Goal: Check status: Check status

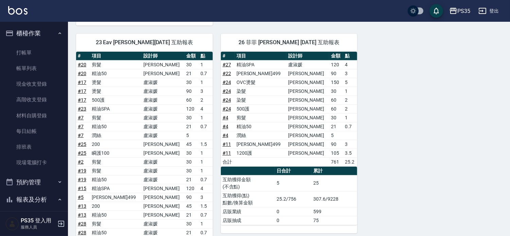
scroll to position [188, 0]
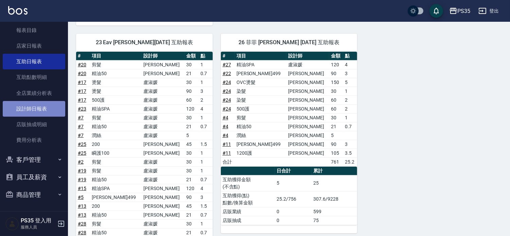
click at [42, 102] on link "設計師日報表" at bounding box center [34, 109] width 62 height 16
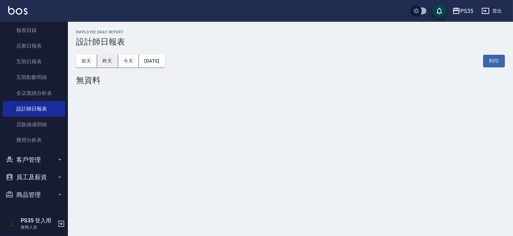
click at [104, 61] on button "昨天" at bounding box center [107, 61] width 21 height 13
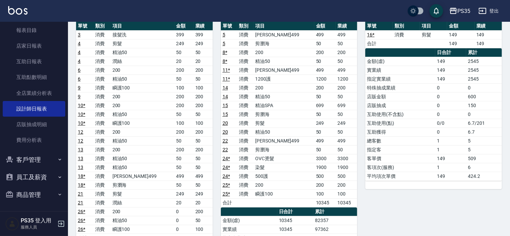
scroll to position [75, 0]
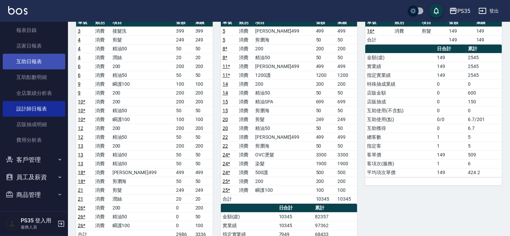
click at [28, 64] on link "互助日報表" at bounding box center [34, 62] width 62 height 16
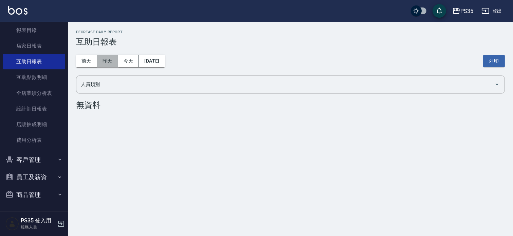
click at [108, 60] on button "昨天" at bounding box center [107, 61] width 21 height 13
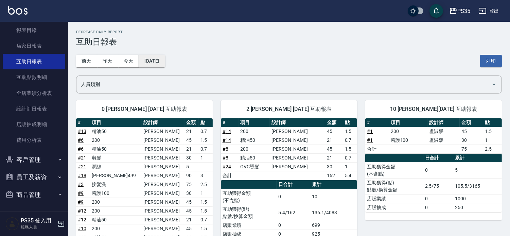
click at [157, 59] on button "[DATE]" at bounding box center [152, 61] width 26 height 13
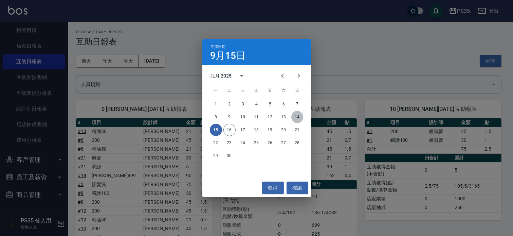
click at [296, 112] on button "14" at bounding box center [297, 117] width 12 height 12
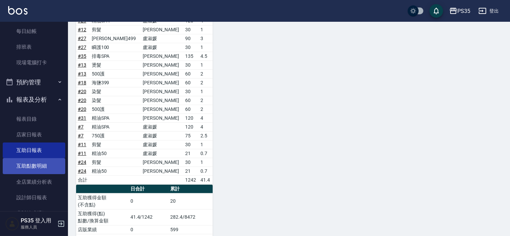
scroll to position [113, 0]
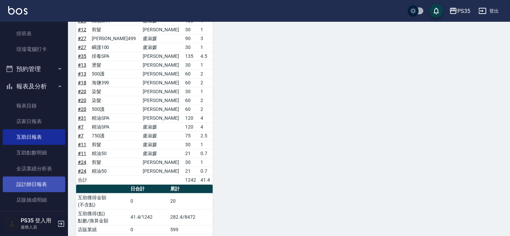
click at [49, 179] on link "設計師日報表" at bounding box center [34, 184] width 62 height 16
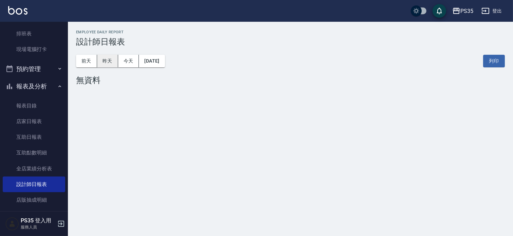
click at [105, 58] on button "昨天" at bounding box center [107, 61] width 21 height 13
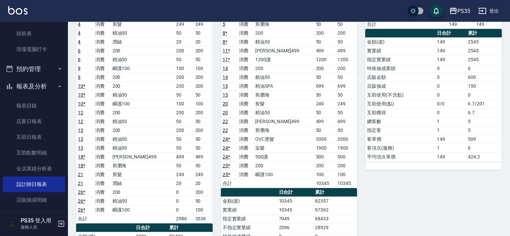
scroll to position [113, 0]
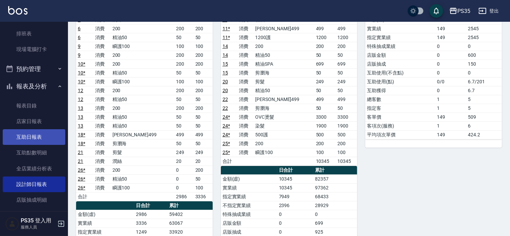
click at [27, 132] on link "互助日報表" at bounding box center [34, 137] width 62 height 16
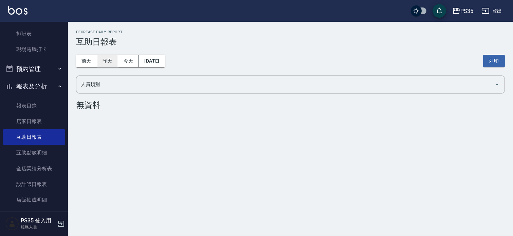
click at [107, 62] on button "昨天" at bounding box center [107, 61] width 21 height 13
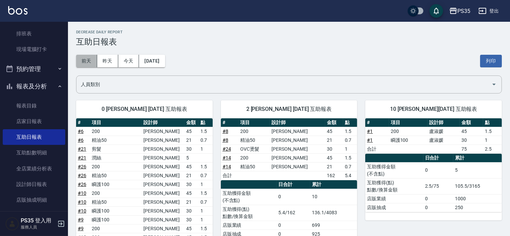
click at [84, 60] on button "前天" at bounding box center [86, 61] width 21 height 13
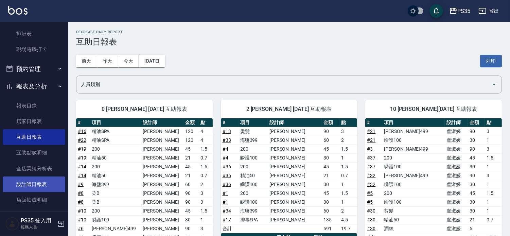
click at [52, 186] on link "設計師日報表" at bounding box center [34, 184] width 62 height 16
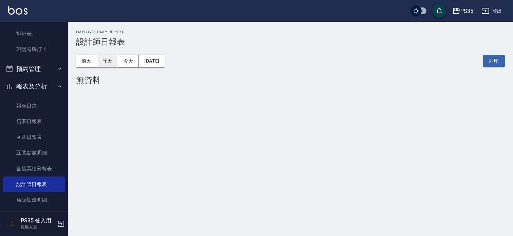
click at [107, 65] on button "昨天" at bounding box center [107, 61] width 21 height 13
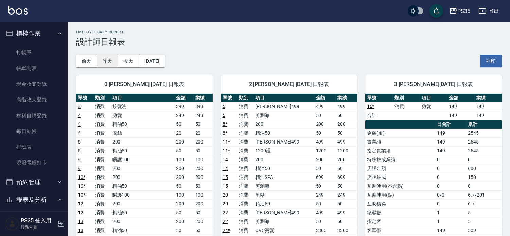
click at [110, 64] on button "昨天" at bounding box center [107, 61] width 21 height 13
click at [163, 61] on button "[DATE]" at bounding box center [152, 61] width 26 height 13
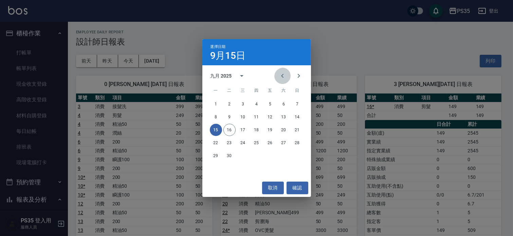
click at [283, 76] on icon "Previous month" at bounding box center [282, 76] width 8 height 8
click at [271, 130] on button "15" at bounding box center [270, 130] width 12 height 12
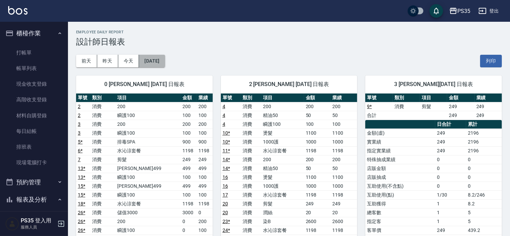
click at [163, 59] on button "[DATE]" at bounding box center [152, 61] width 26 height 13
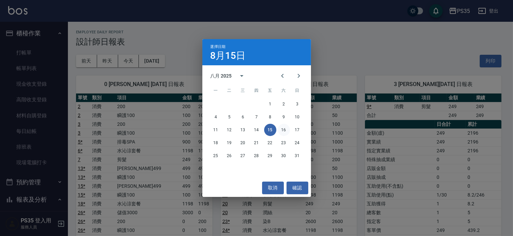
click at [286, 128] on button "16" at bounding box center [284, 130] width 12 height 12
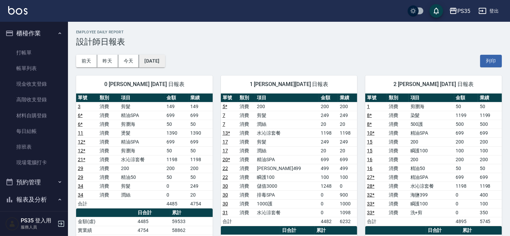
click at [165, 66] on button "[DATE]" at bounding box center [152, 61] width 26 height 13
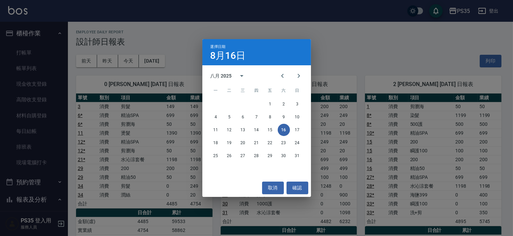
click at [424, 190] on div "選擇日期 [DATE] 八月 2025 一 二 三 四 五 六 日 1 2 3 4 5 6 7 8 9 10 11 12 13 14 15 16 17 18 …" at bounding box center [256, 118] width 513 height 236
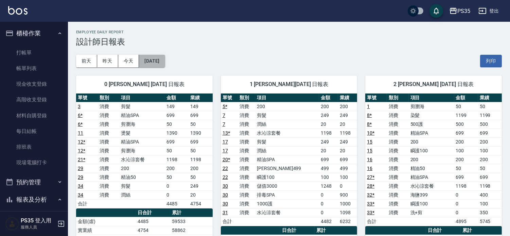
click at [164, 56] on button "[DATE]" at bounding box center [152, 61] width 26 height 13
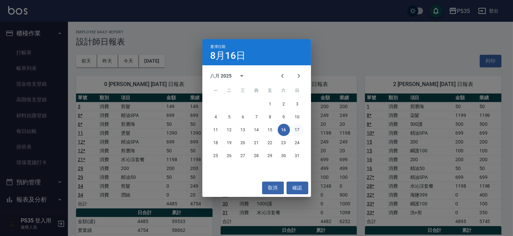
click at [296, 130] on button "17" at bounding box center [297, 130] width 12 height 12
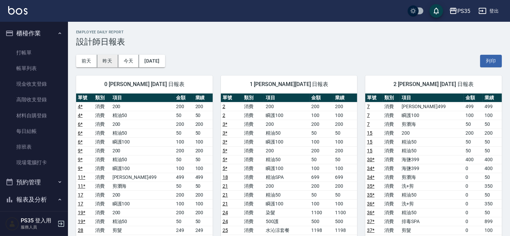
click at [112, 61] on button "昨天" at bounding box center [107, 61] width 21 height 13
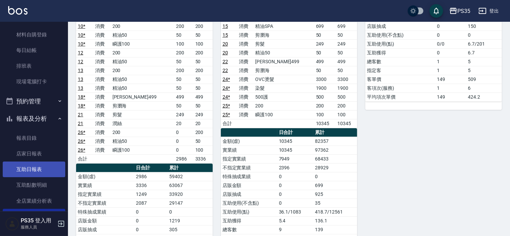
scroll to position [151, 0]
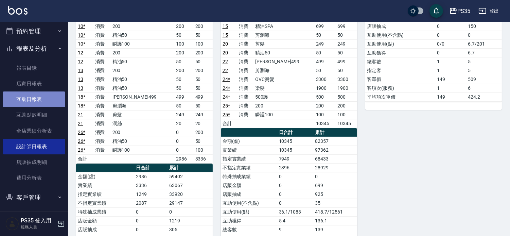
click at [37, 100] on link "互助日報表" at bounding box center [34, 99] width 62 height 16
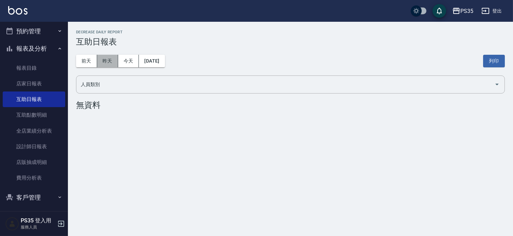
click at [100, 64] on button "昨天" at bounding box center [107, 61] width 21 height 13
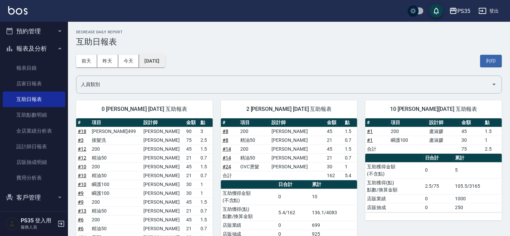
click at [160, 62] on button "[DATE]" at bounding box center [152, 61] width 26 height 13
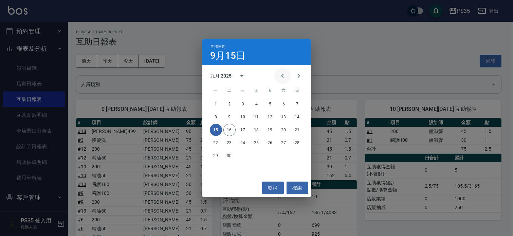
click at [274, 77] on button "Previous month" at bounding box center [282, 76] width 16 height 16
click at [270, 128] on button "15" at bounding box center [270, 130] width 12 height 12
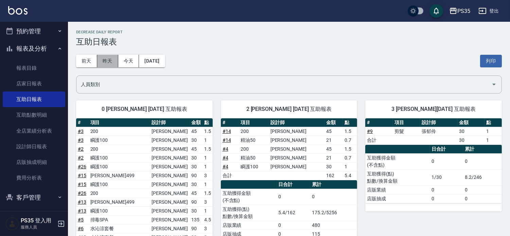
click at [109, 65] on button "昨天" at bounding box center [107, 61] width 21 height 13
